Goal: Book appointment/travel/reservation

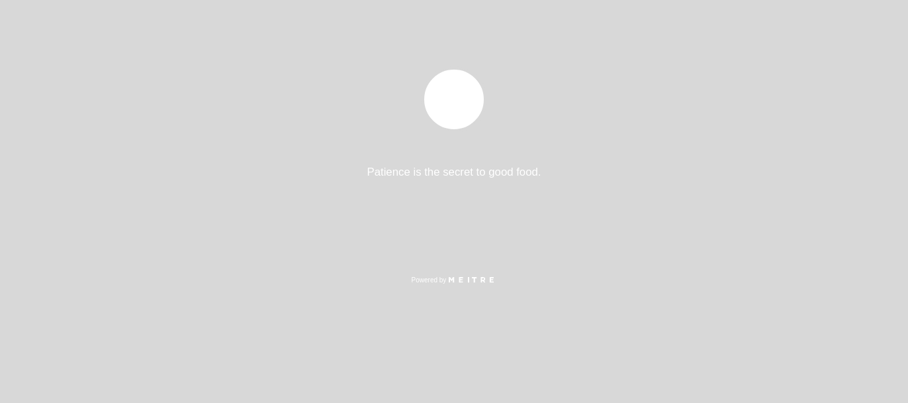
select select "es"
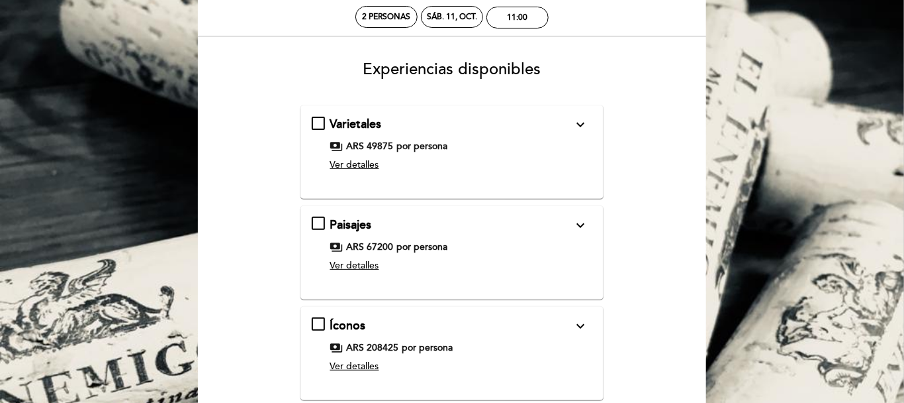
scroll to position [132, 0]
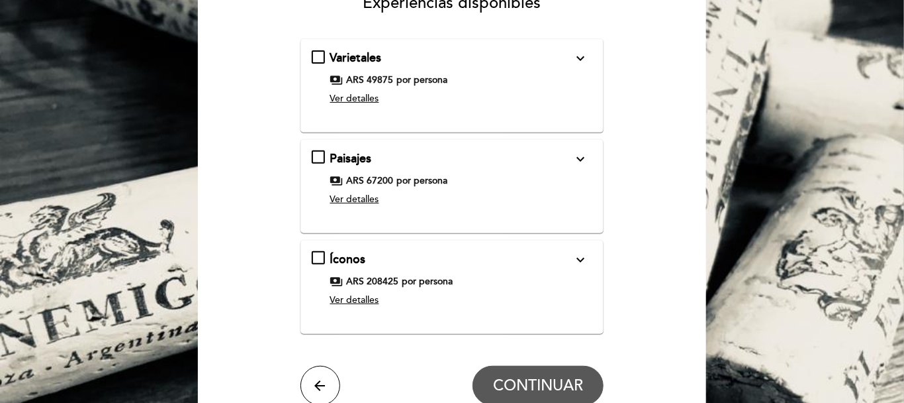
click at [590, 252] on button "expand_more" at bounding box center [581, 259] width 24 height 17
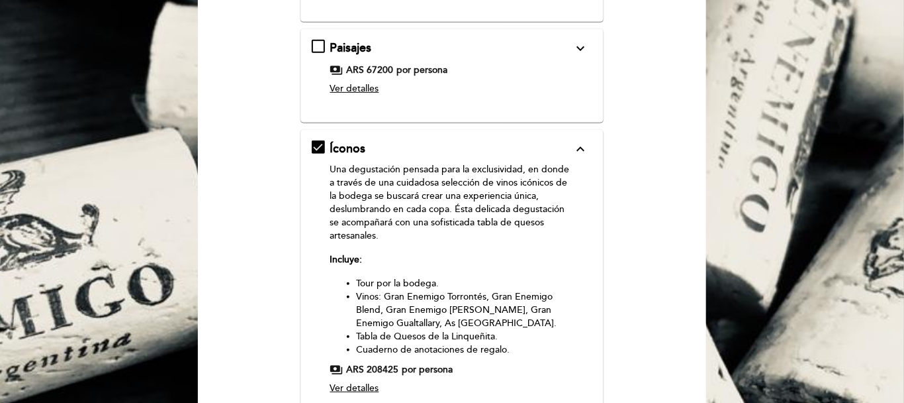
scroll to position [265, 0]
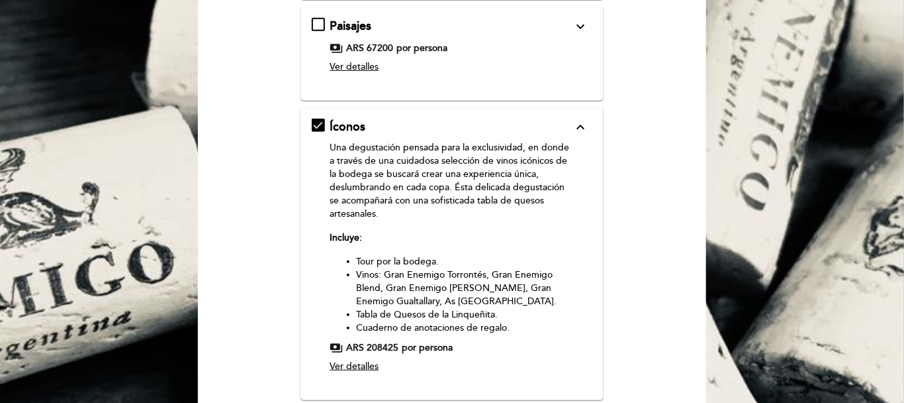
click at [587, 122] on icon "expand_less" at bounding box center [581, 127] width 16 height 16
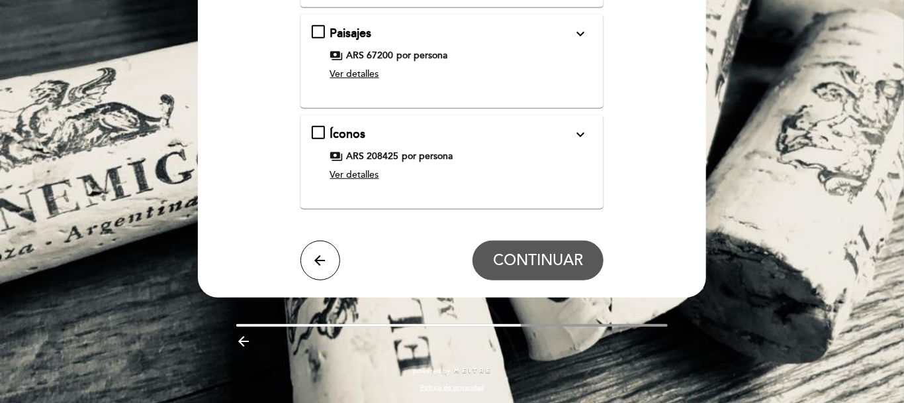
scroll to position [125, 0]
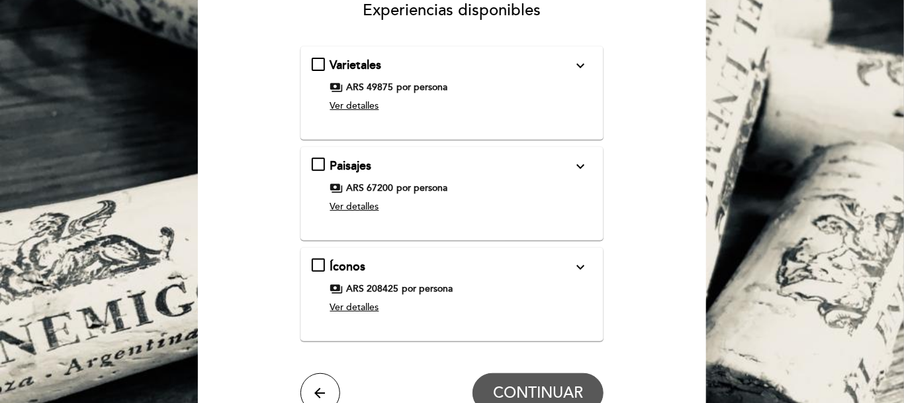
click at [576, 72] on icon "expand_more" at bounding box center [581, 66] width 16 height 16
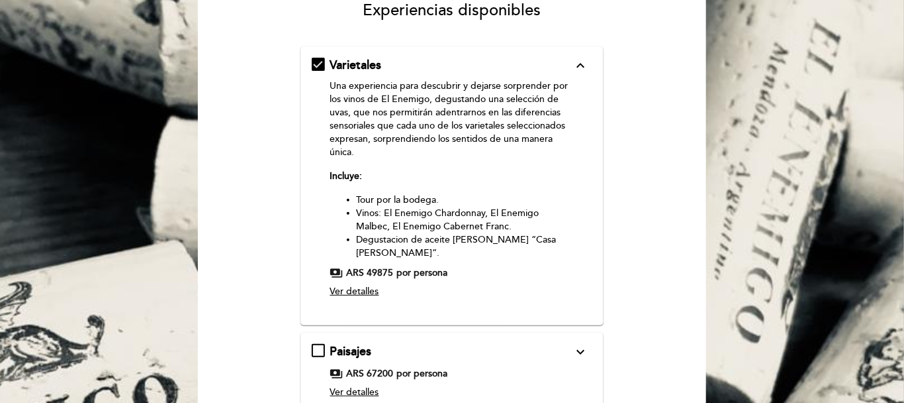
click at [581, 64] on icon "expand_less" at bounding box center [581, 66] width 16 height 16
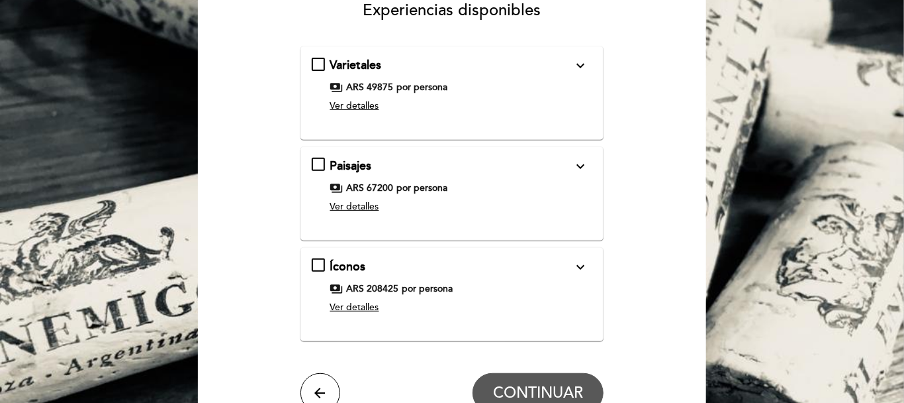
click at [567, 186] on div "payments ARS 67200 por persona" at bounding box center [451, 187] width 243 height 13
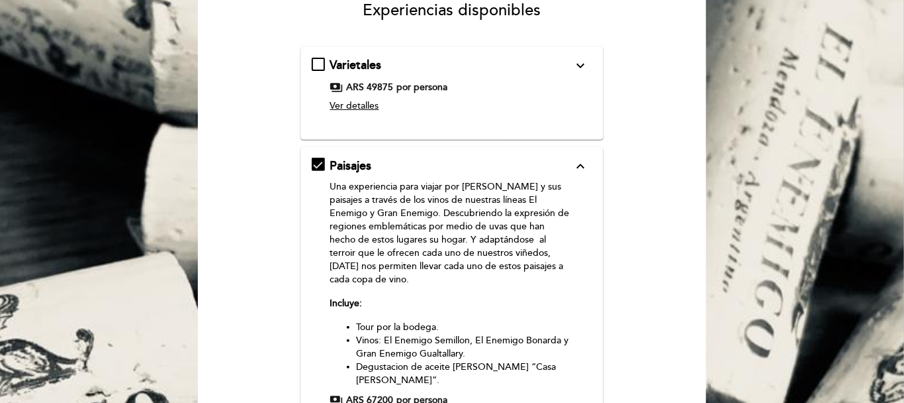
scroll to position [0, 0]
